Goal: Information Seeking & Learning: Check status

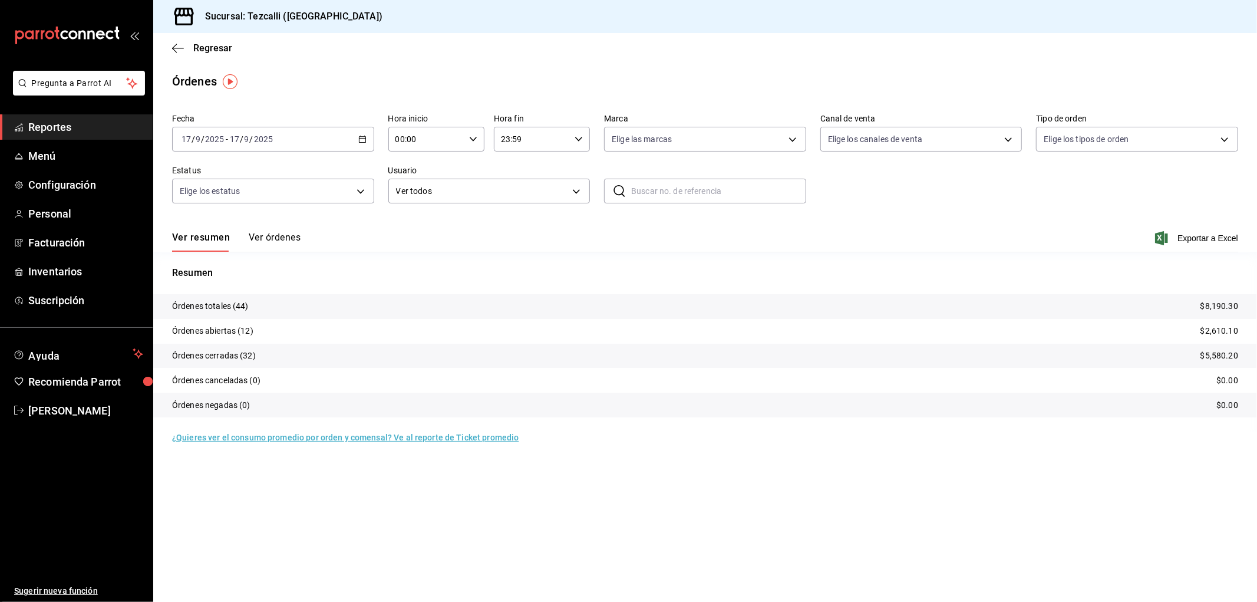
click at [263, 248] on button "Ver órdenes" at bounding box center [275, 242] width 52 height 20
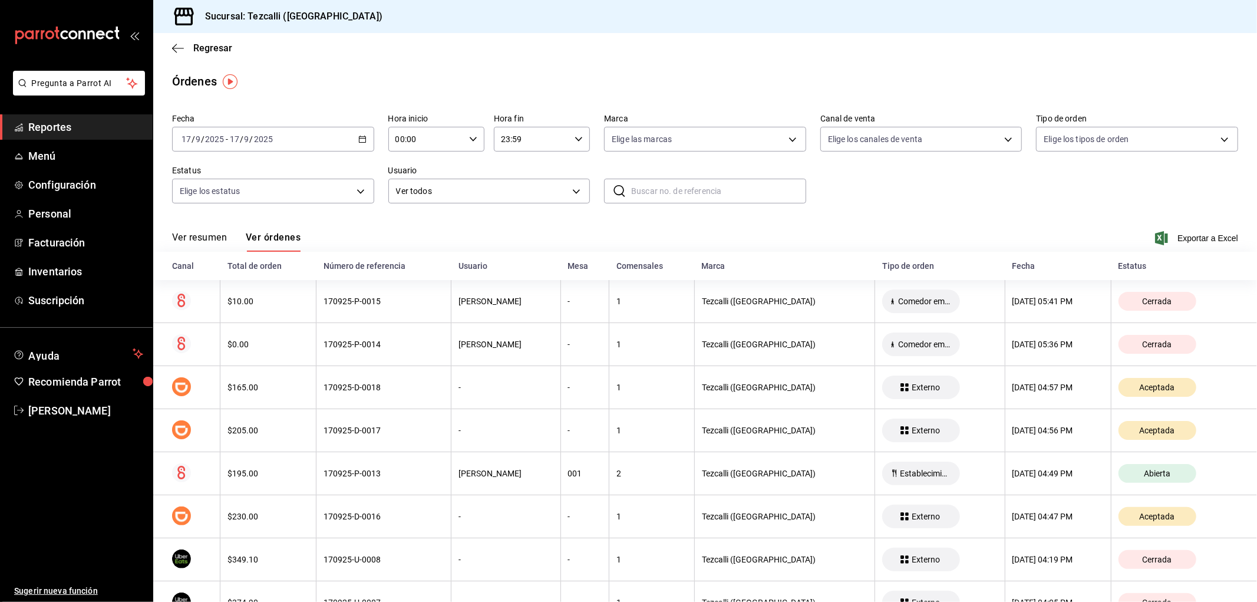
click at [207, 237] on button "Ver resumen" at bounding box center [199, 242] width 55 height 20
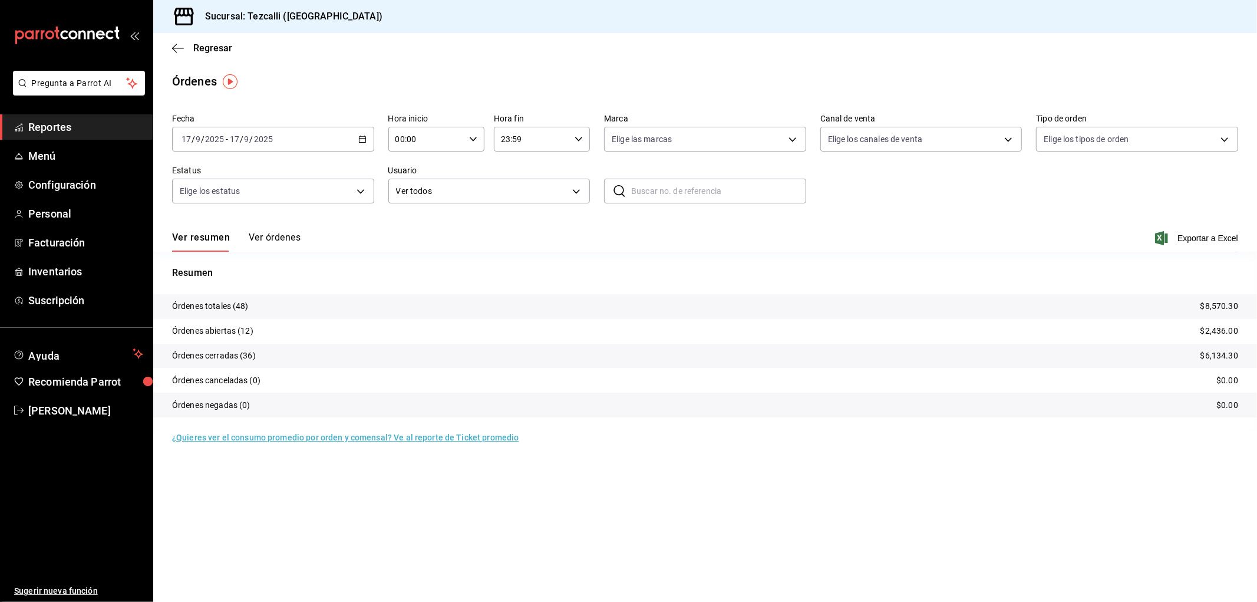
click at [296, 242] on button "Ver órdenes" at bounding box center [275, 242] width 52 height 20
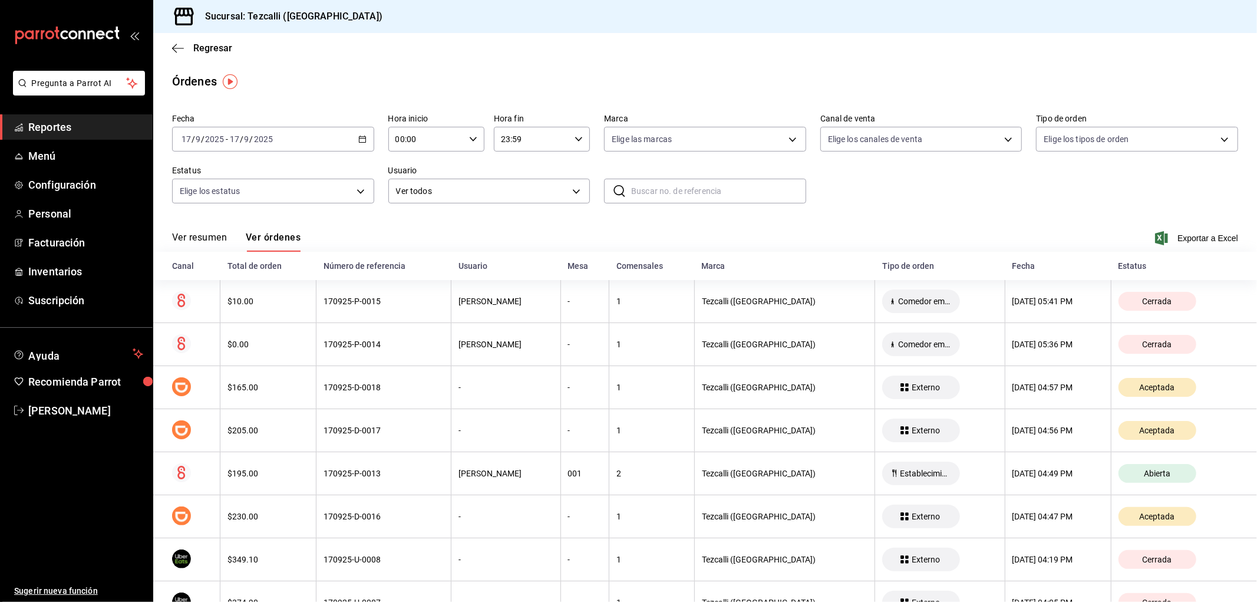
click at [211, 242] on button "Ver resumen" at bounding box center [199, 242] width 55 height 20
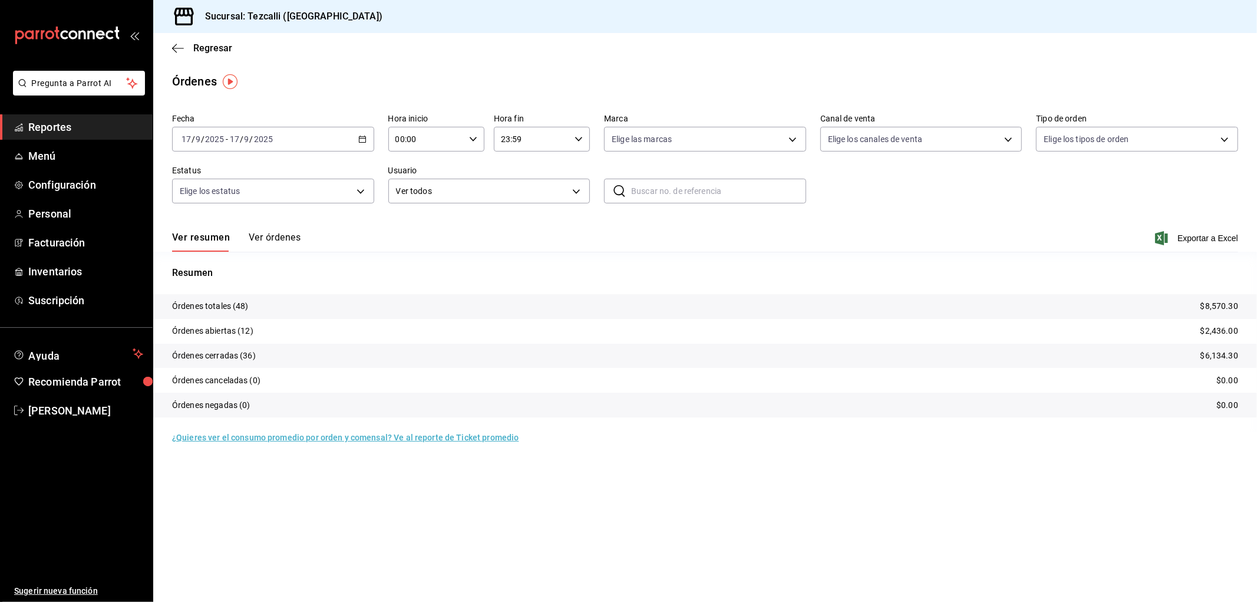
click at [289, 236] on button "Ver órdenes" at bounding box center [275, 242] width 52 height 20
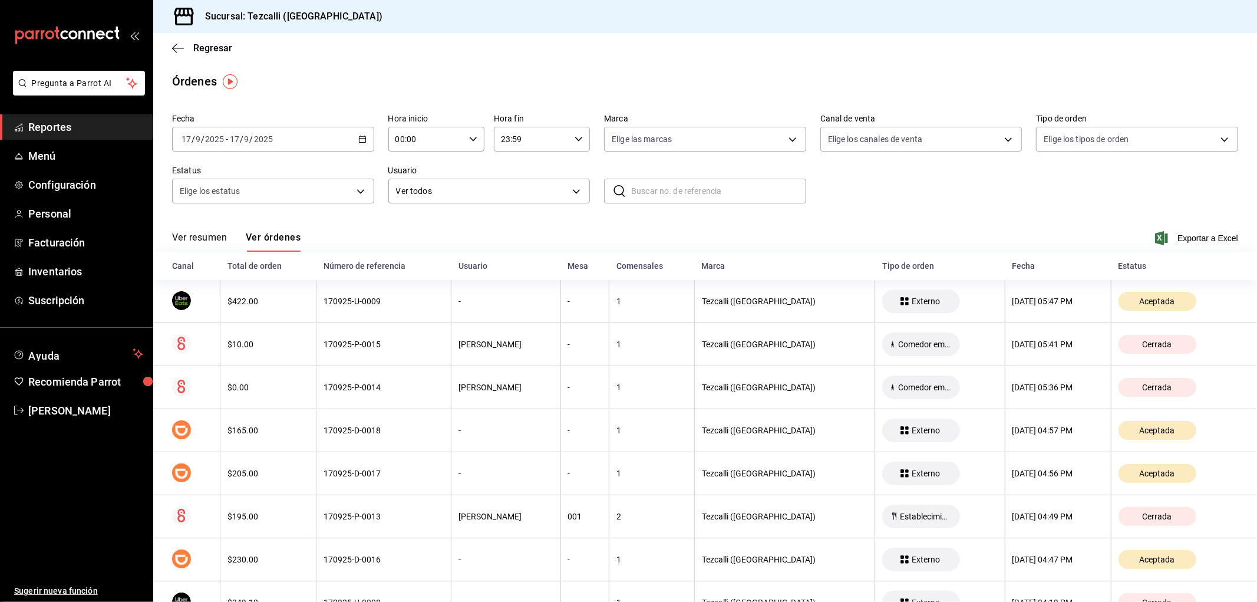
click at [198, 237] on button "Ver resumen" at bounding box center [199, 242] width 55 height 20
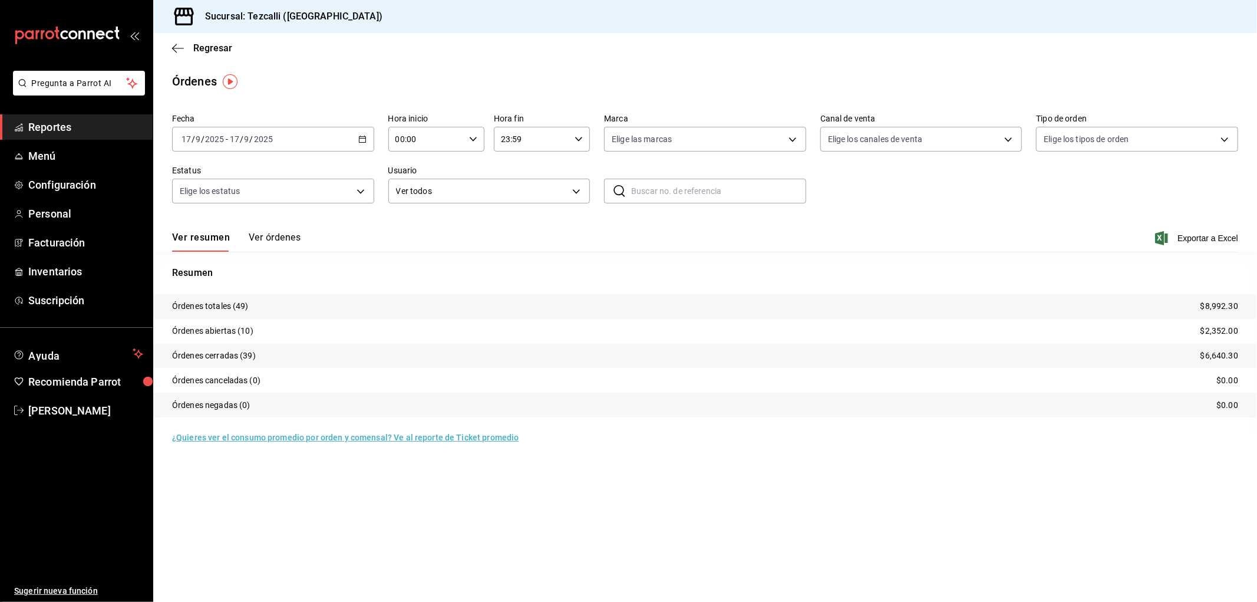
click at [282, 233] on button "Ver órdenes" at bounding box center [275, 242] width 52 height 20
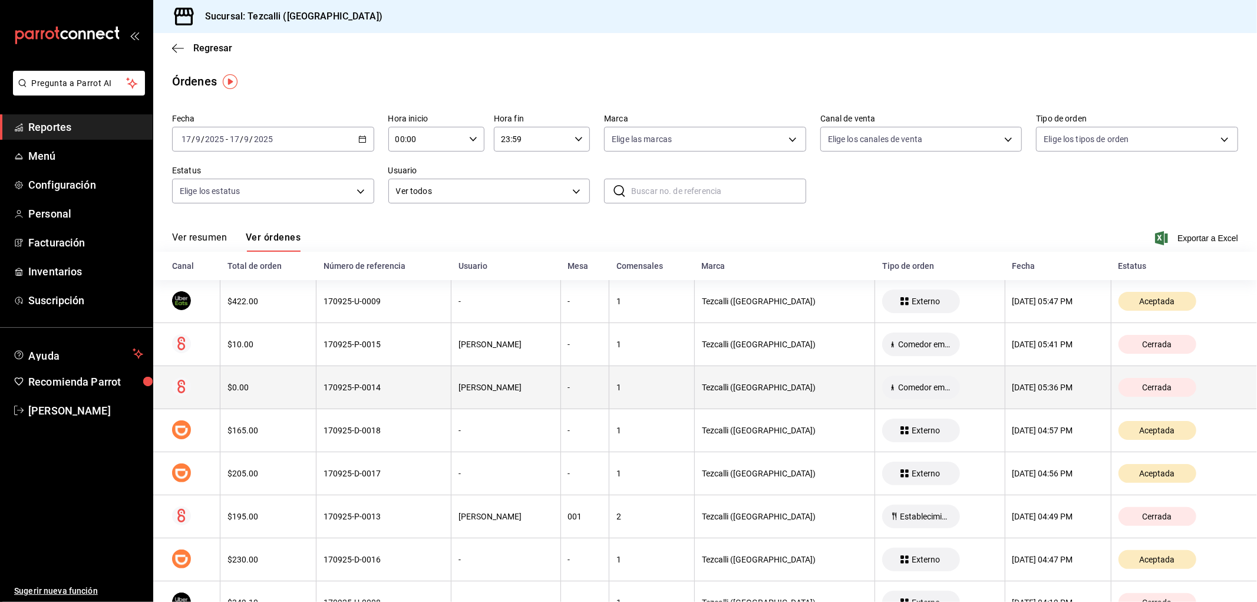
click at [288, 385] on div "$0.00" at bounding box center [267, 386] width 81 height 9
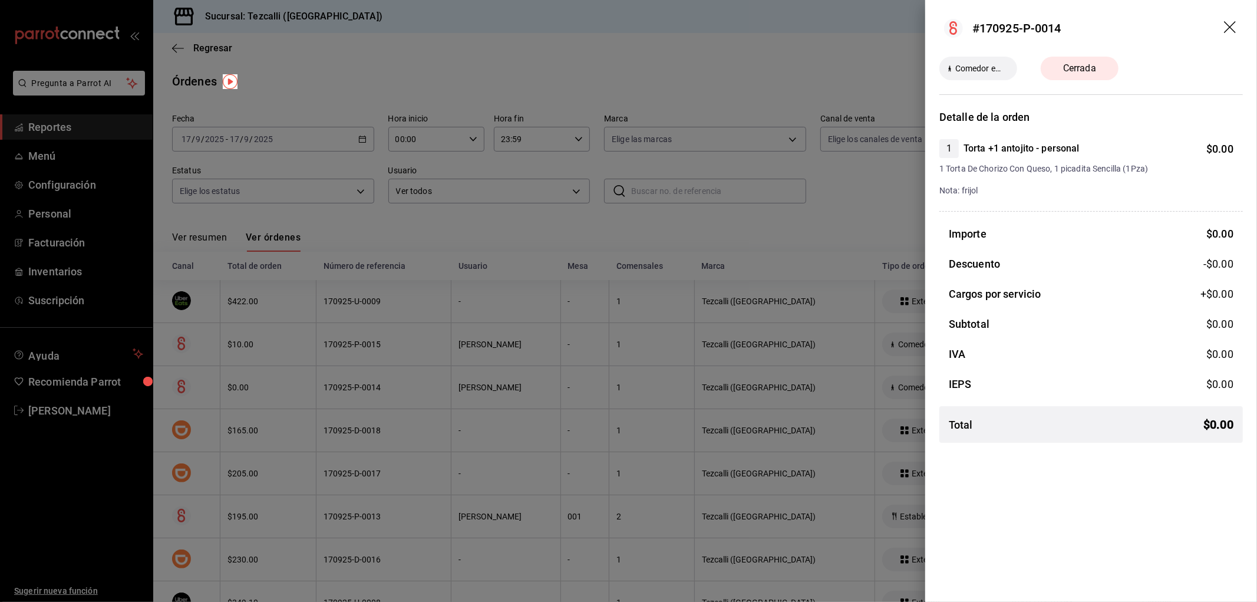
click at [314, 355] on div at bounding box center [628, 301] width 1257 height 602
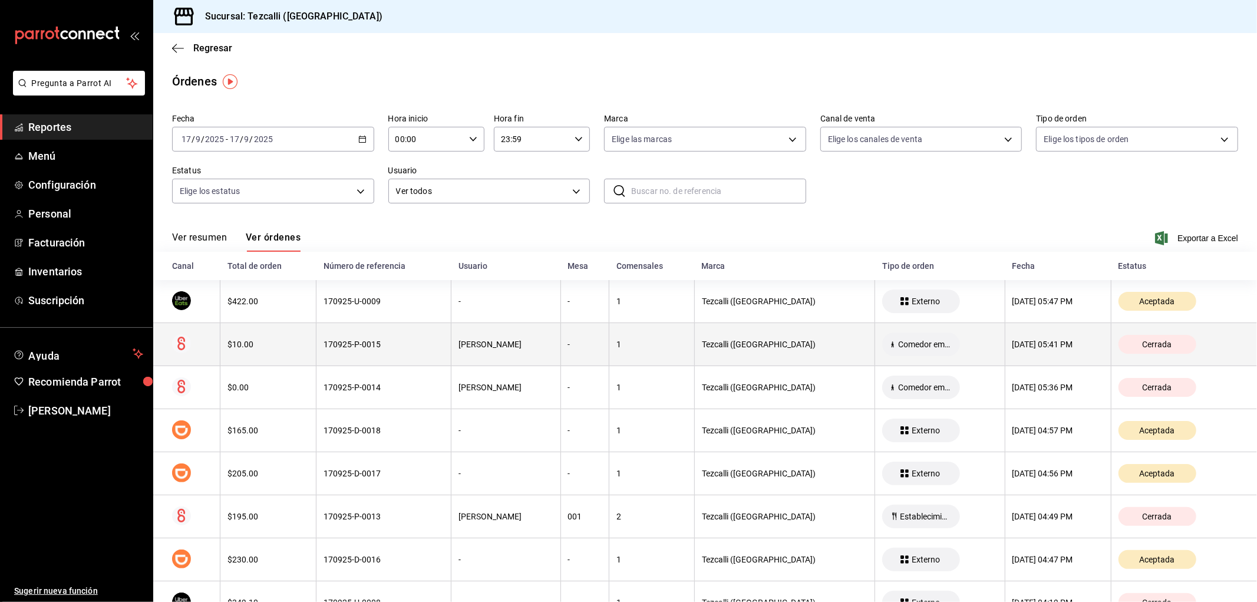
click at [319, 345] on th "170925-P-0015" at bounding box center [383, 344] width 135 height 43
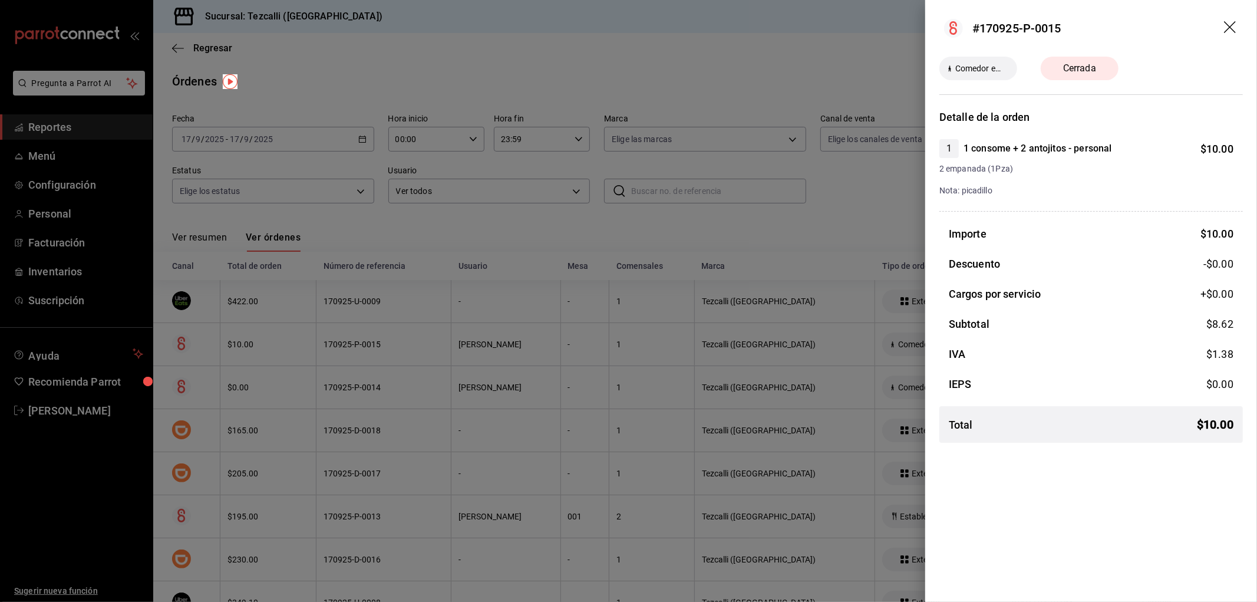
click at [319, 350] on div at bounding box center [628, 301] width 1257 height 602
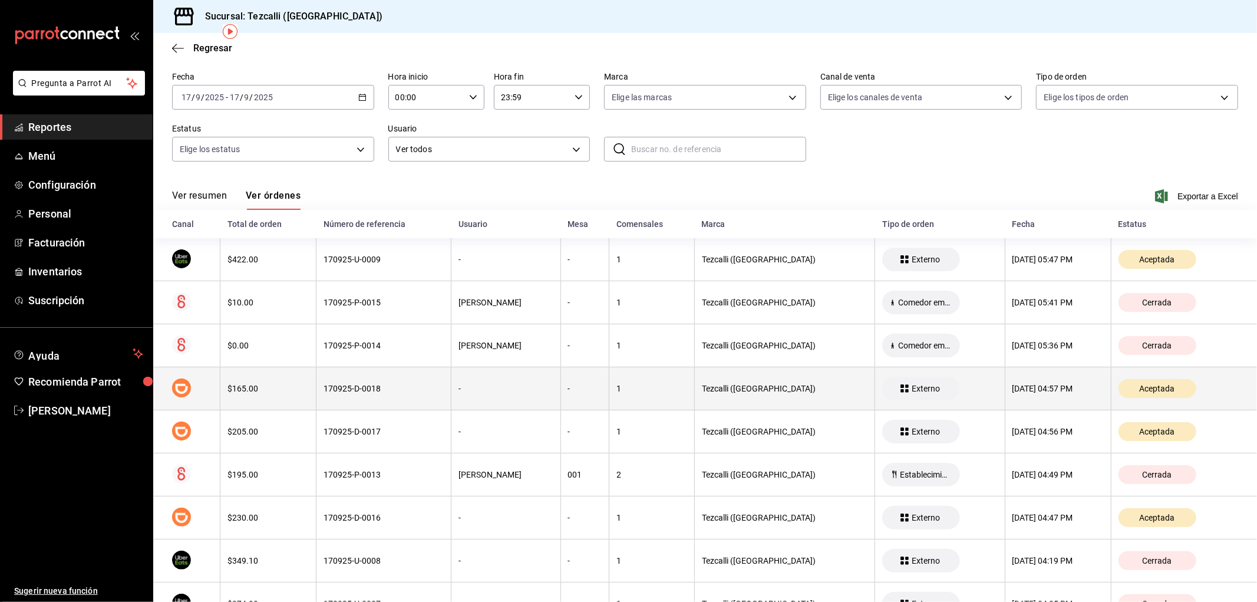
scroll to position [65, 0]
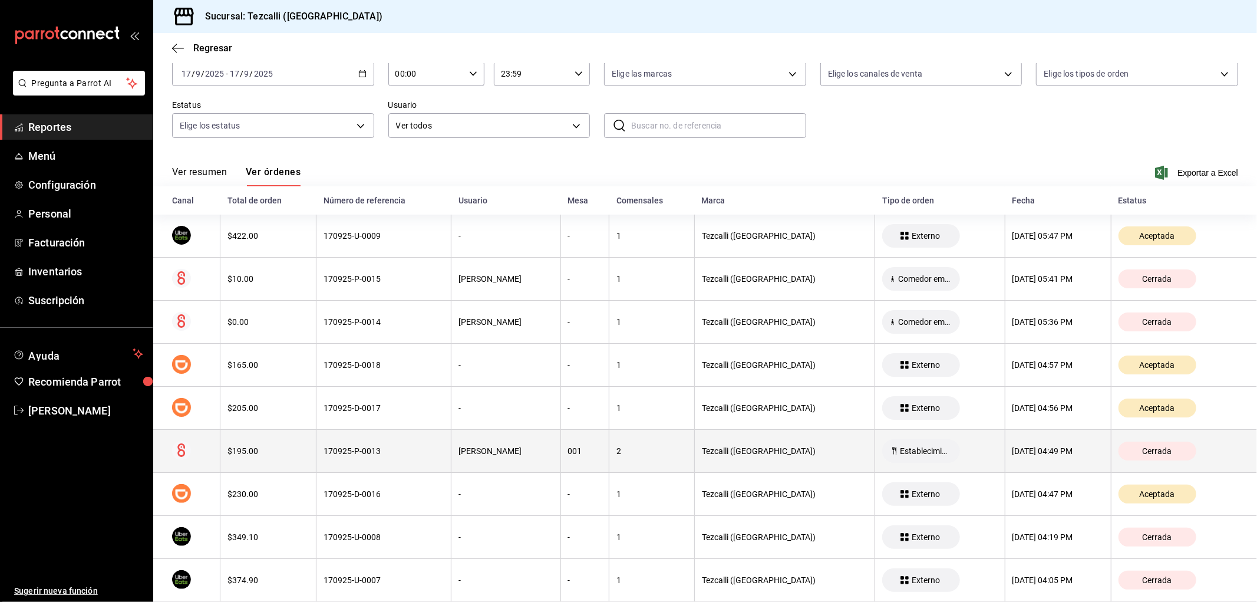
click at [413, 439] on th "170925-P-0013" at bounding box center [383, 451] width 135 height 43
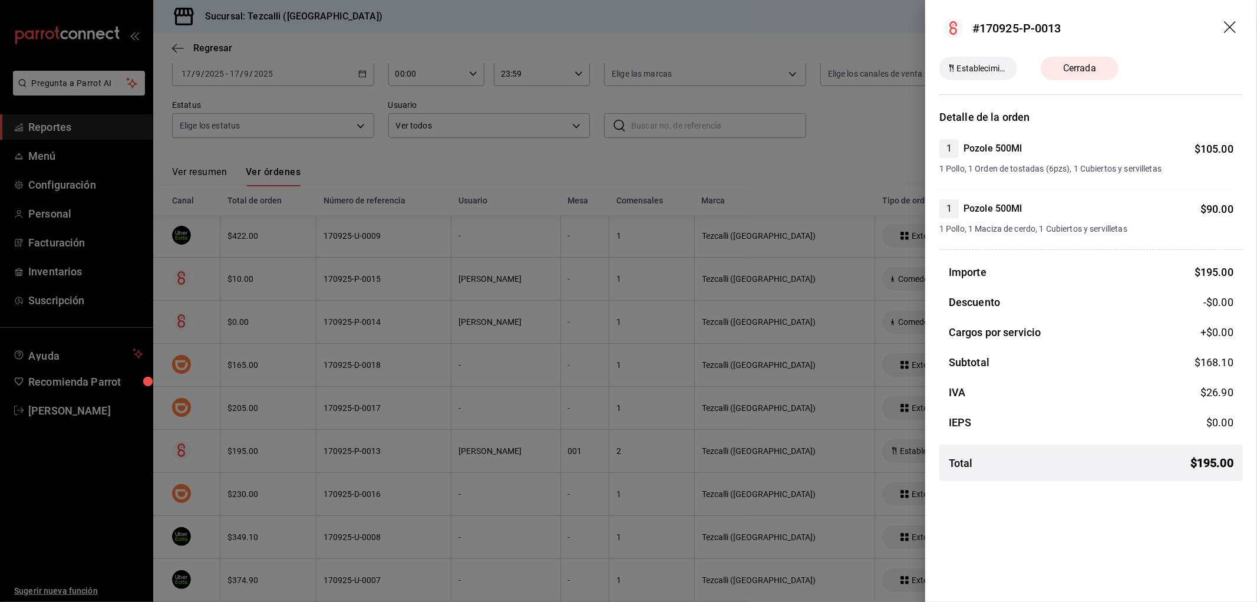
click at [413, 439] on div at bounding box center [628, 301] width 1257 height 602
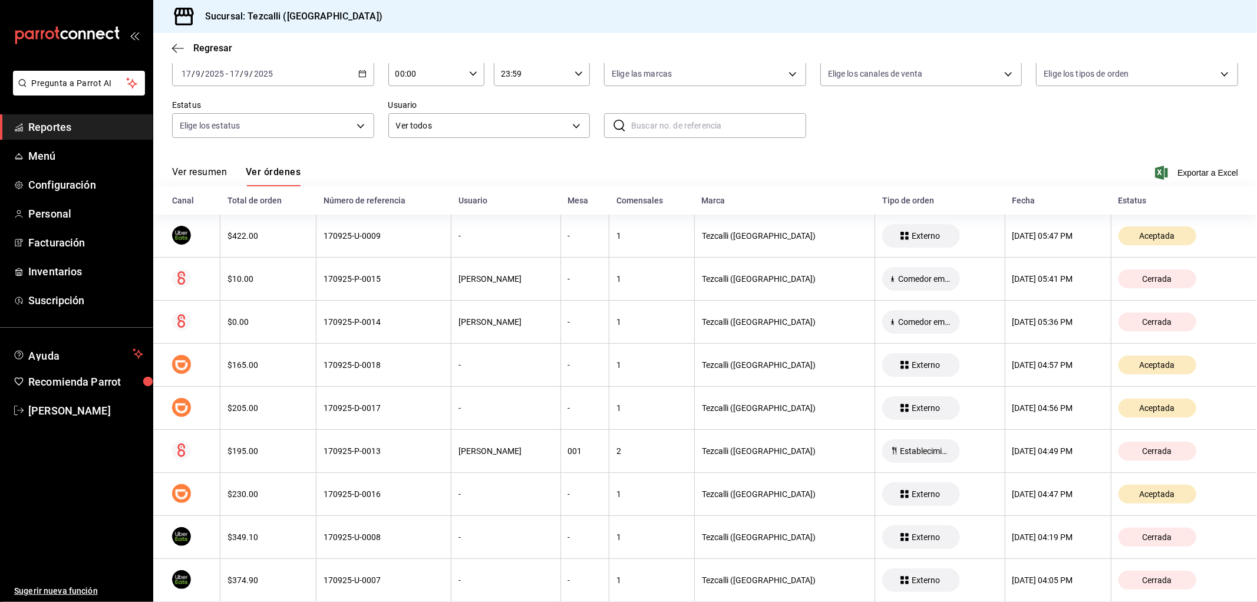
click at [413, 439] on th "170925-P-0013" at bounding box center [383, 451] width 135 height 43
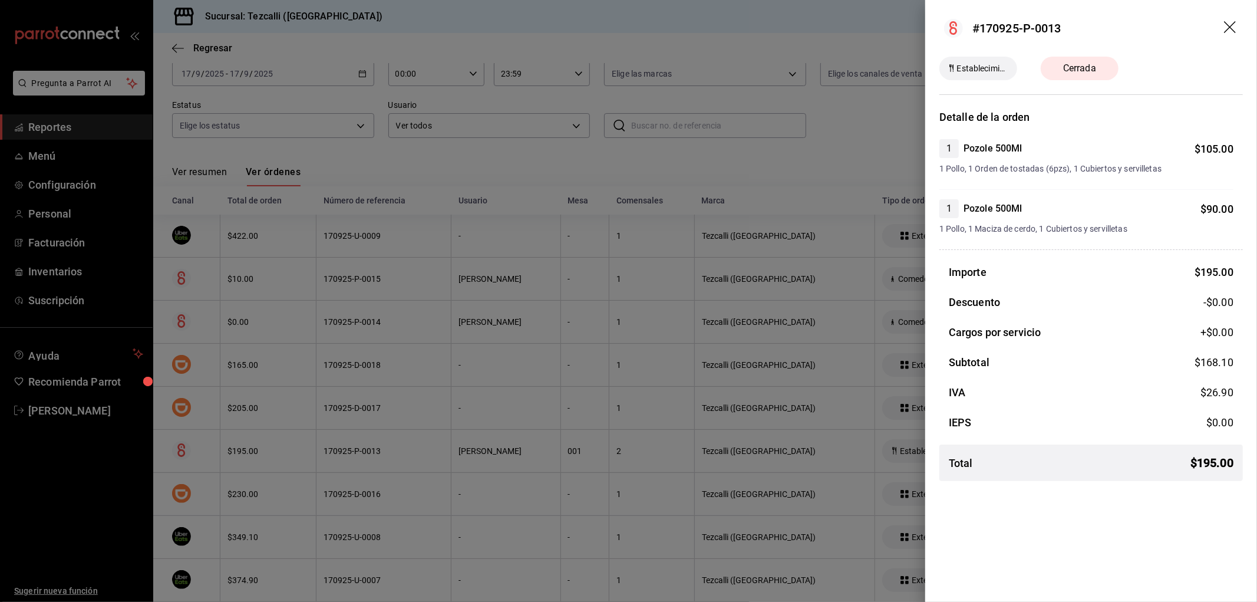
click at [413, 439] on div at bounding box center [628, 301] width 1257 height 602
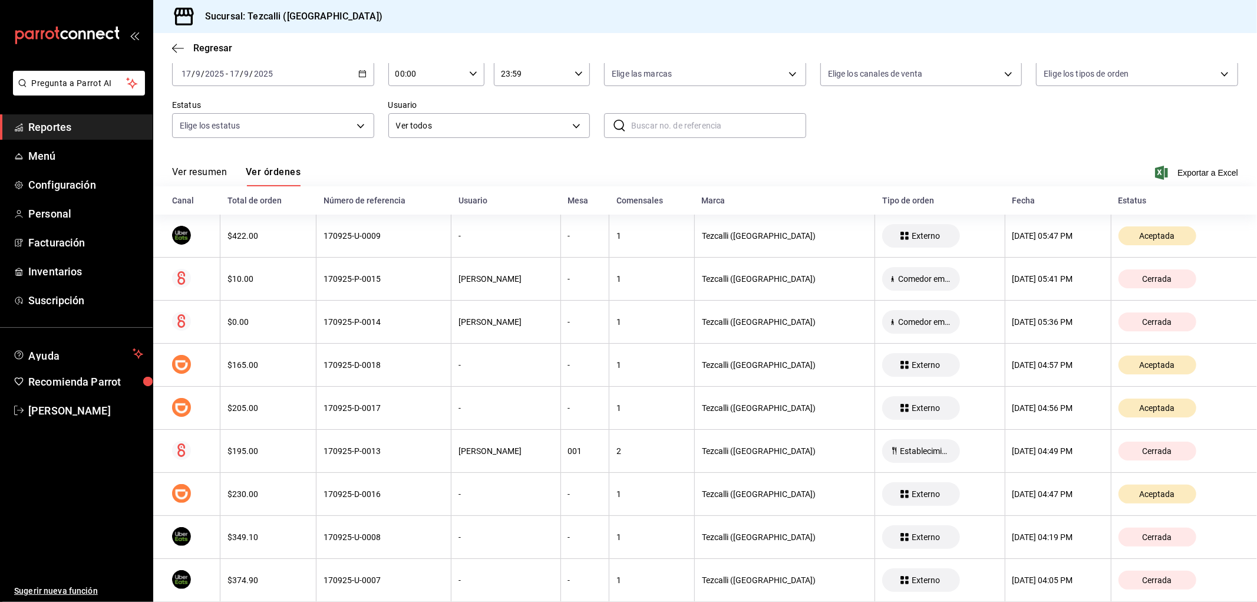
click at [413, 439] on th "170925-P-0013" at bounding box center [383, 451] width 135 height 43
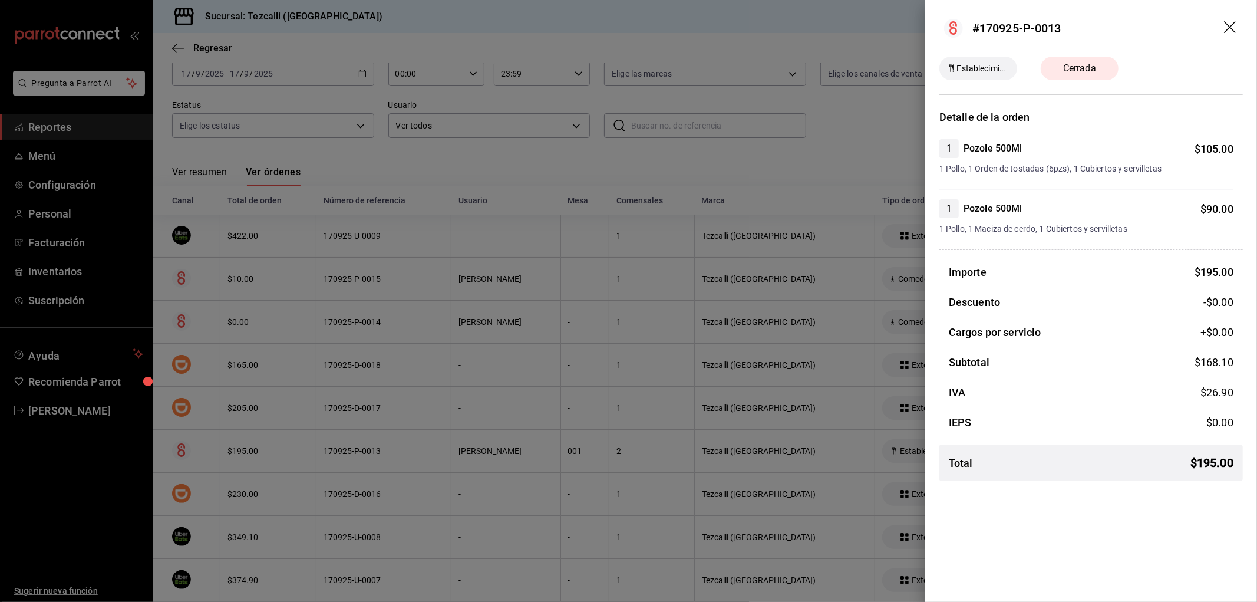
click at [416, 431] on div at bounding box center [628, 301] width 1257 height 602
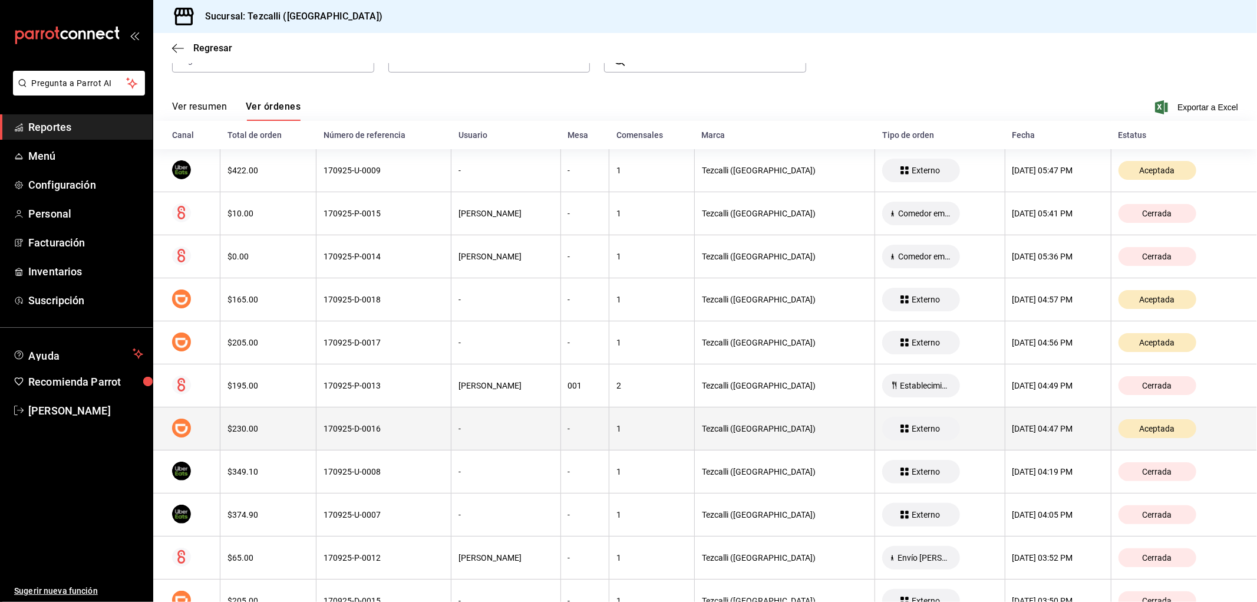
scroll to position [196, 0]
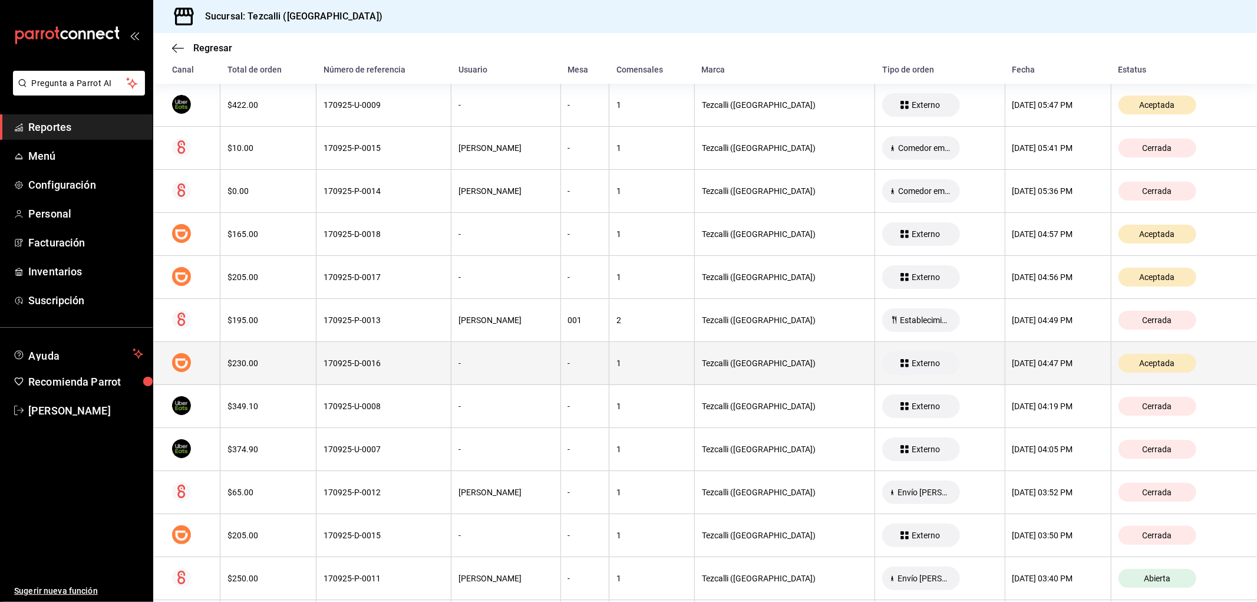
click at [305, 350] on th "$230.00" at bounding box center [268, 363] width 96 height 43
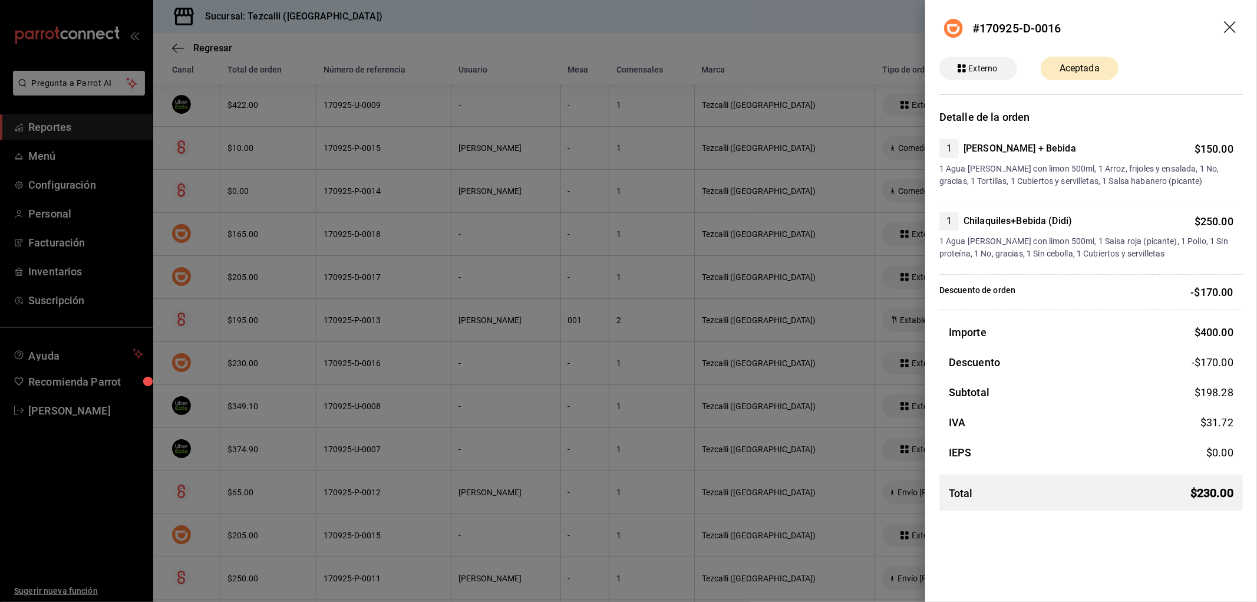
click at [305, 379] on div at bounding box center [628, 301] width 1257 height 602
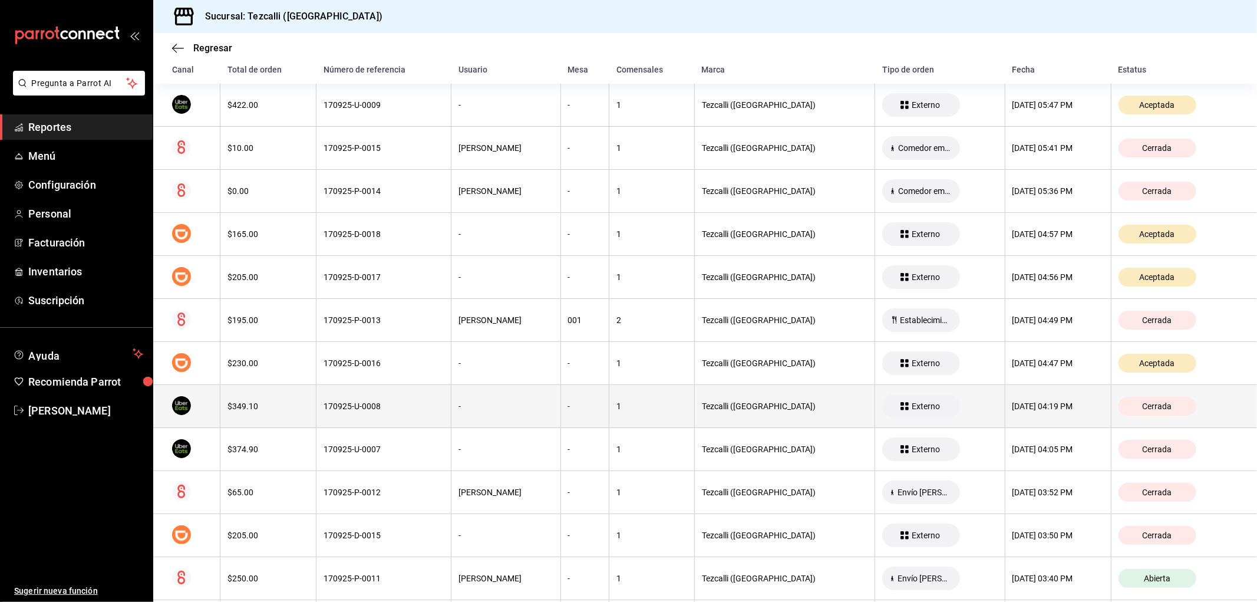
scroll to position [0, 0]
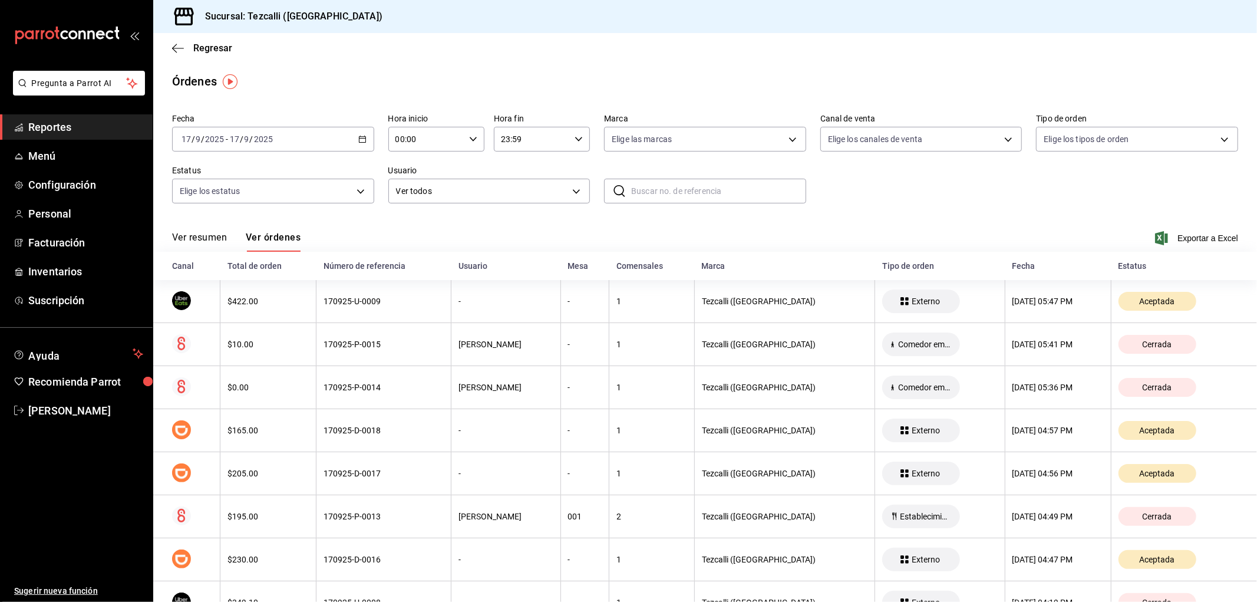
click at [209, 235] on button "Ver resumen" at bounding box center [199, 242] width 55 height 20
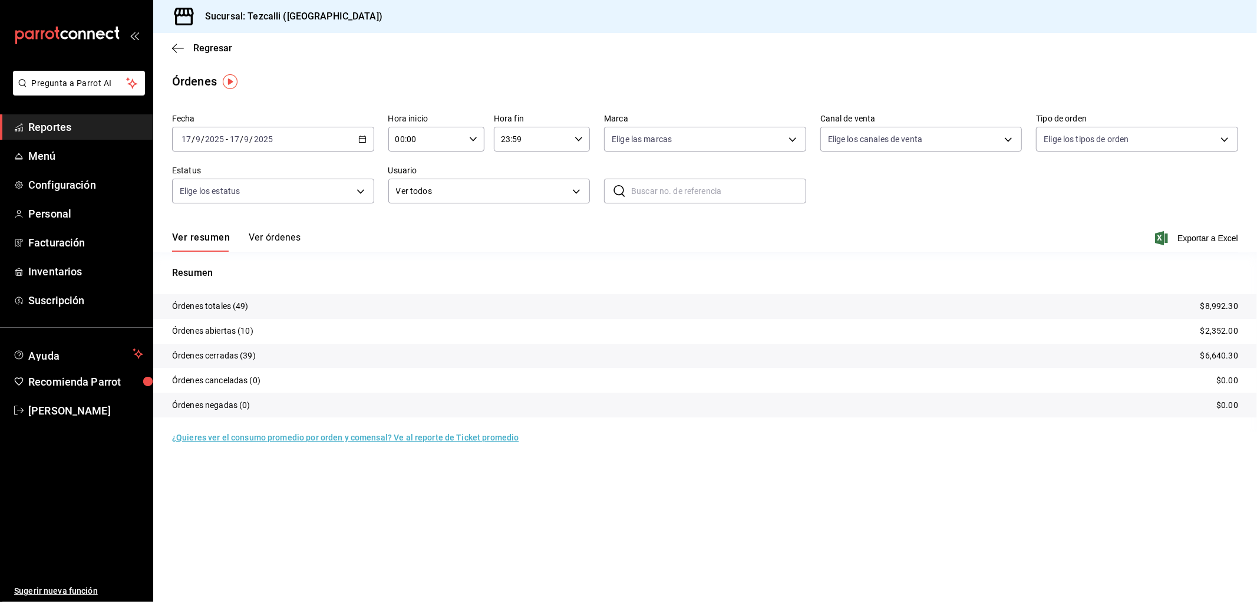
click at [288, 243] on button "Ver órdenes" at bounding box center [275, 242] width 52 height 20
